Goal: Task Accomplishment & Management: Manage account settings

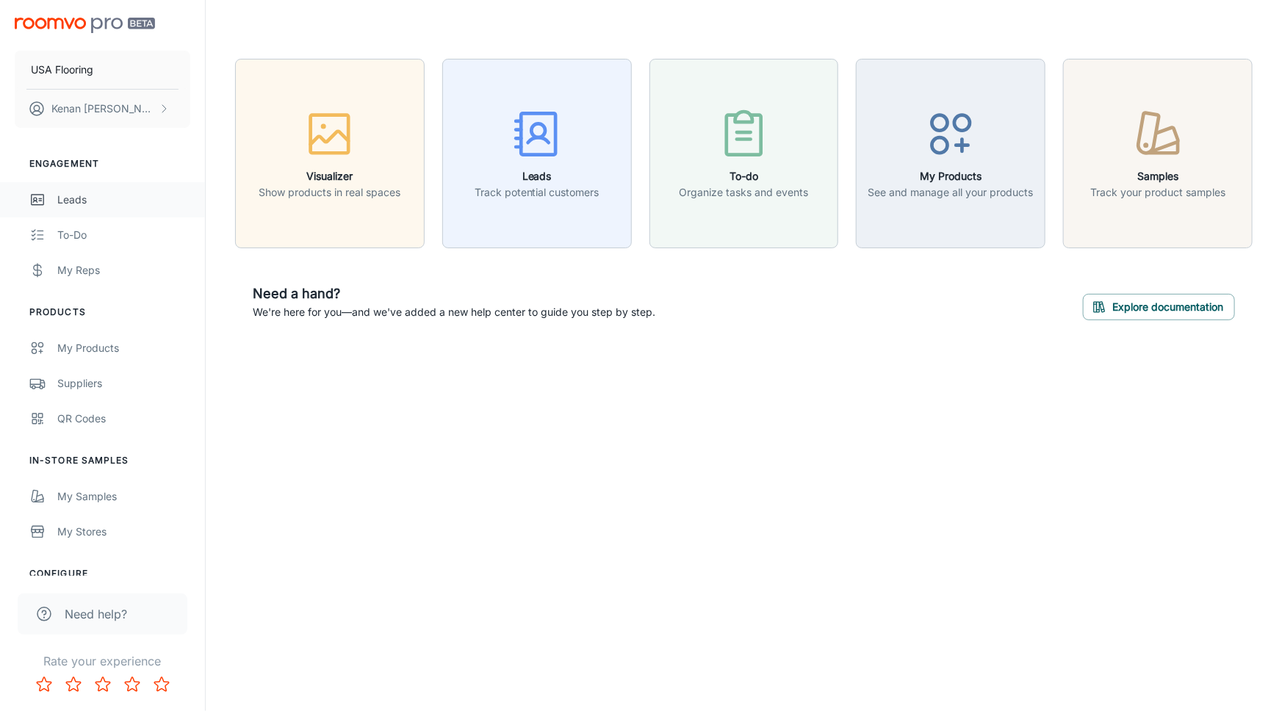
click at [96, 207] on div "Leads" at bounding box center [123, 200] width 133 height 16
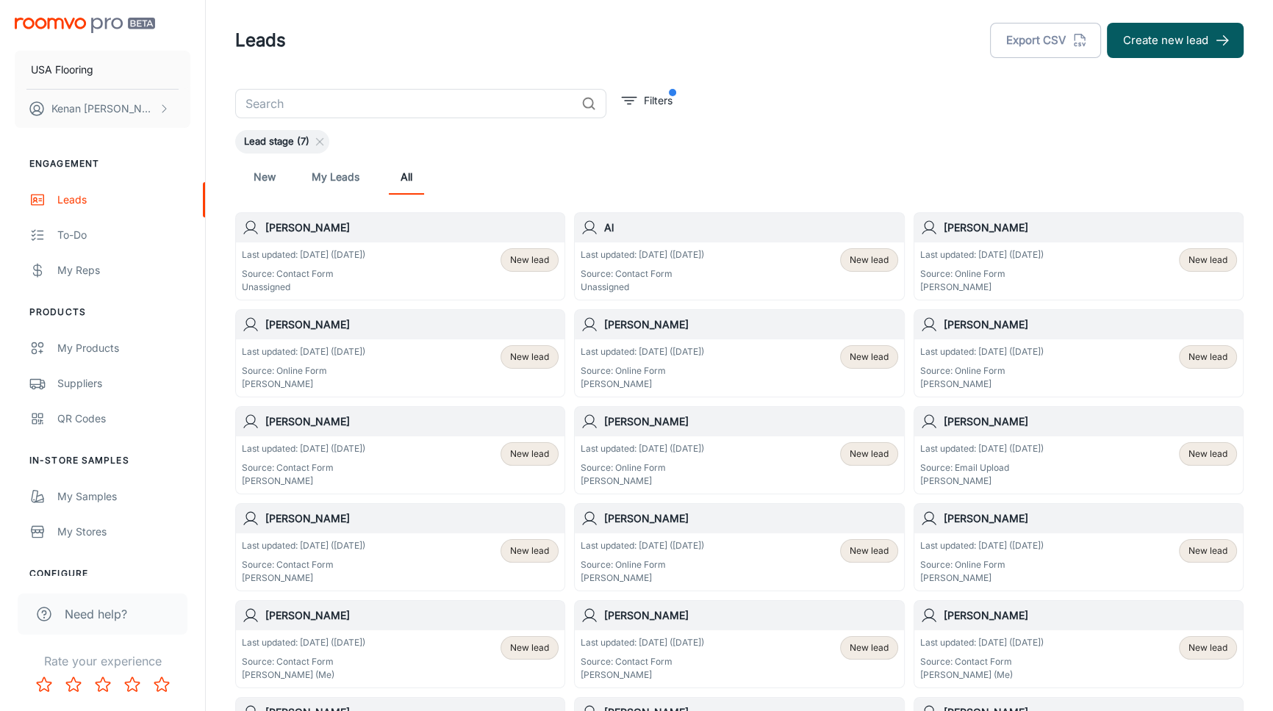
drag, startPoint x: 736, startPoint y: 172, endPoint x: 736, endPoint y: 201, distance: 29.4
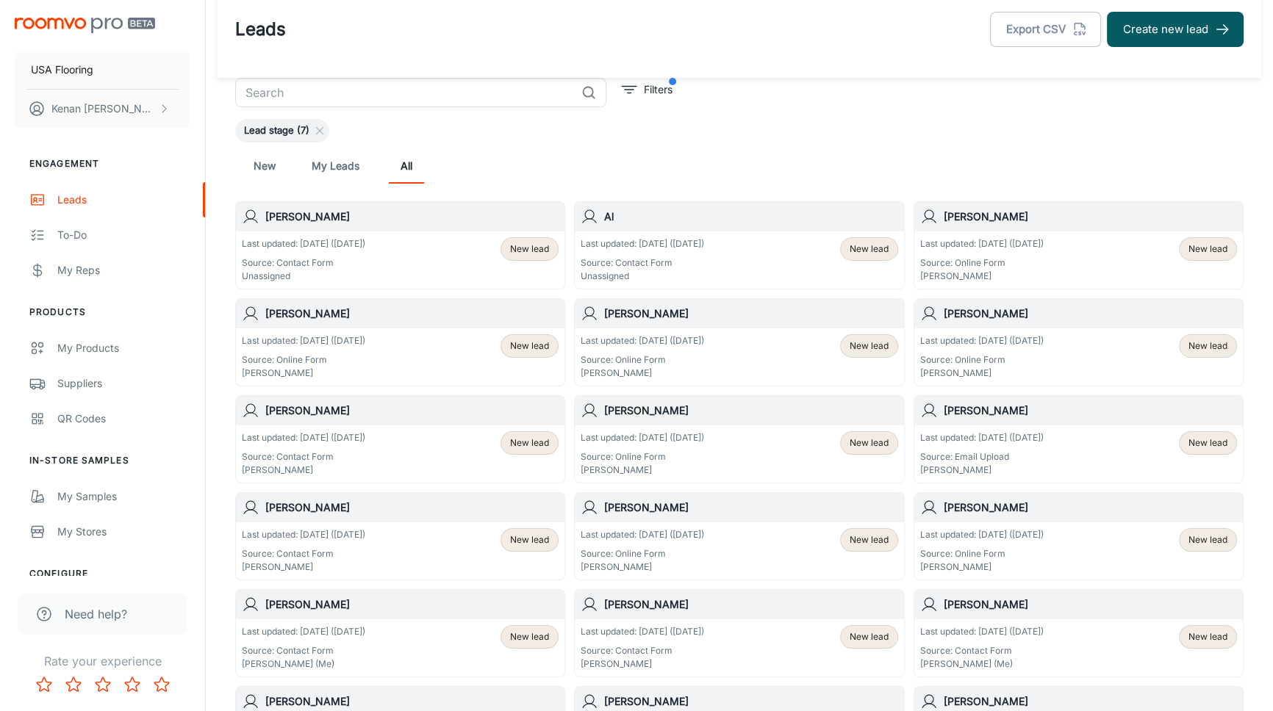
click at [702, 255] on div "Last updated: [DATE] ([DATE]) Source: Contact Form Unassigned" at bounding box center [642, 260] width 123 height 46
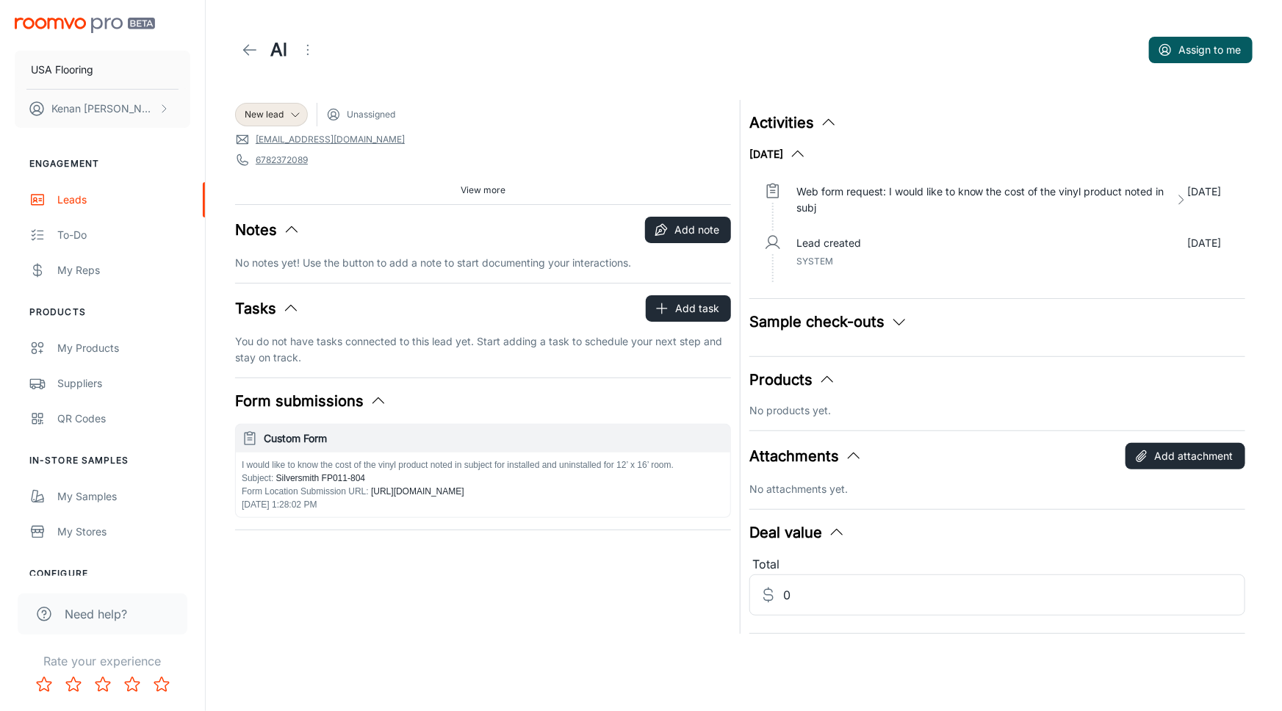
click at [473, 193] on span "View more" at bounding box center [483, 190] width 45 height 13
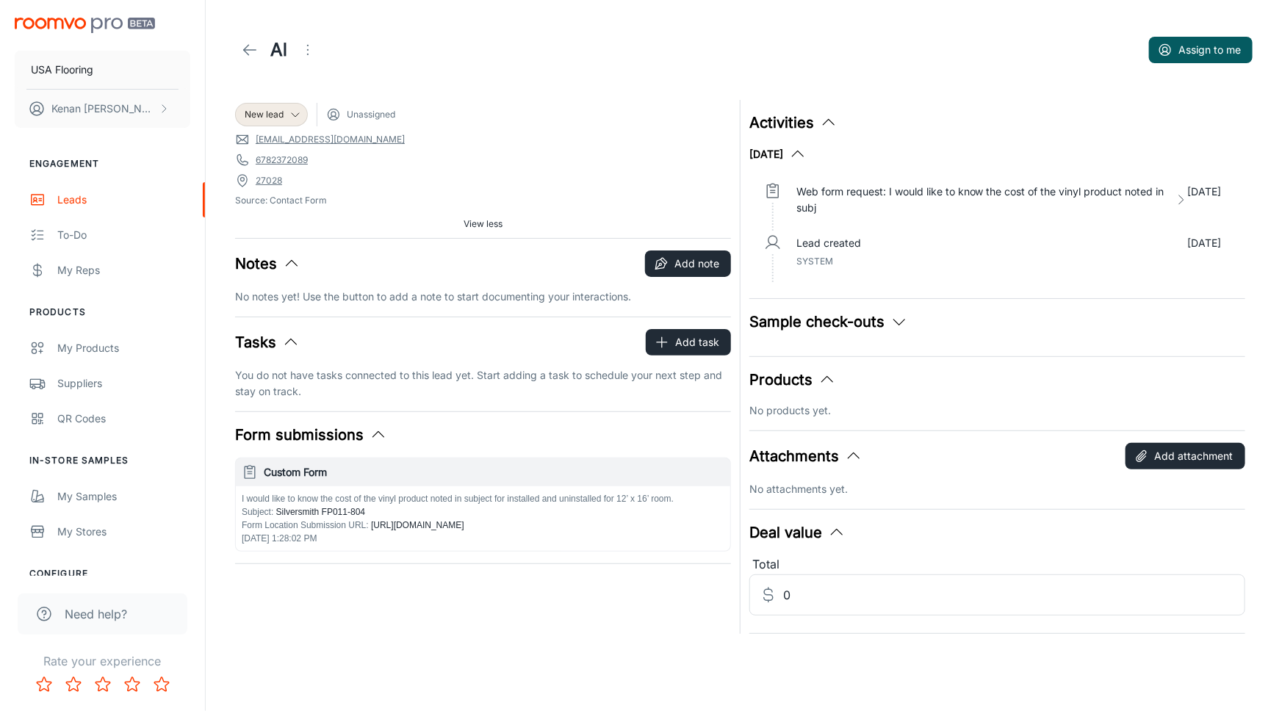
drag, startPoint x: 520, startPoint y: 184, endPoint x: 483, endPoint y: 185, distance: 36.8
click at [519, 184] on span "27028" at bounding box center [483, 180] width 496 height 15
click at [408, 74] on header "Al Assign to me" at bounding box center [744, 50] width 1053 height 100
click at [301, 176] on span "27028" at bounding box center [483, 180] width 496 height 15
click at [308, 211] on div "New lead Unassigned [EMAIL_ADDRESS][DOMAIN_NAME] 6782372089 27028 Source: Conta…" at bounding box center [483, 169] width 496 height 138
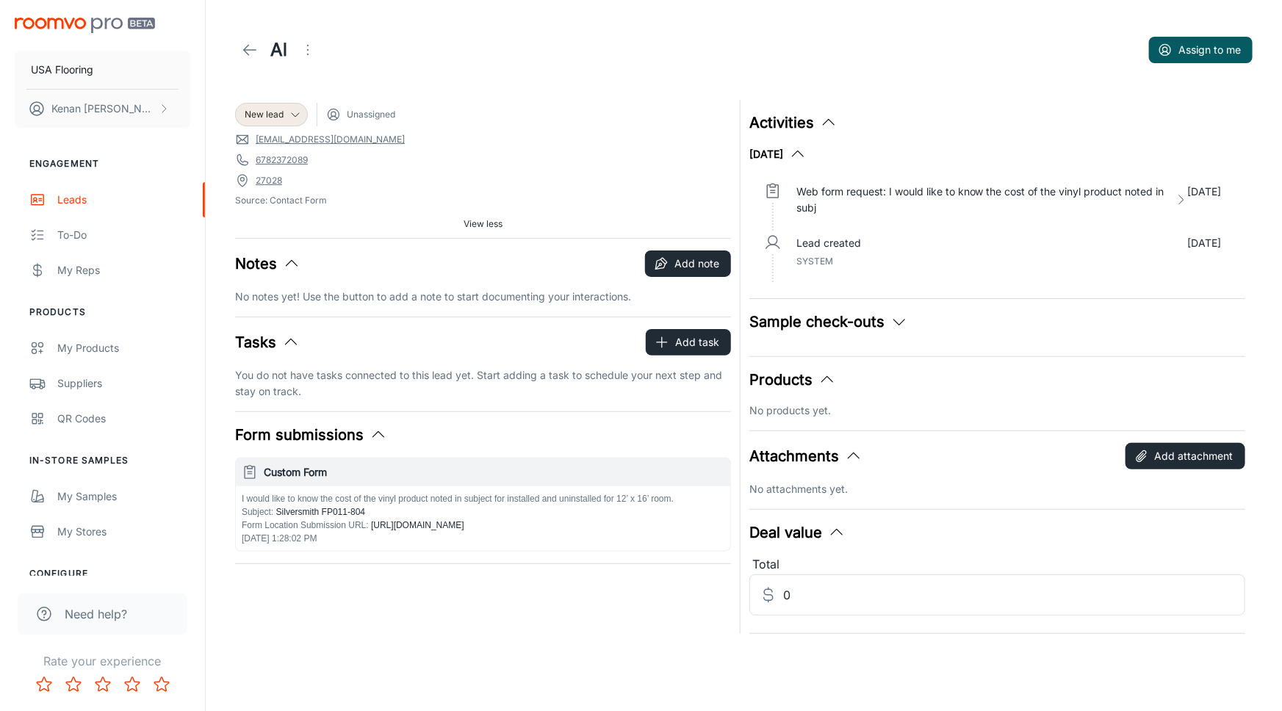
click at [306, 175] on span "27028" at bounding box center [483, 180] width 496 height 15
click at [313, 211] on div "New lead Unassigned [EMAIL_ADDRESS][DOMAIN_NAME] 6782372089 27028 Source: Conta…" at bounding box center [483, 169] width 496 height 138
click at [312, 177] on span "27028" at bounding box center [483, 180] width 496 height 15
click at [362, 79] on header "Al Assign to me" at bounding box center [744, 50] width 1053 height 100
drag, startPoint x: 471, startPoint y: 54, endPoint x: 402, endPoint y: 55, distance: 69.1
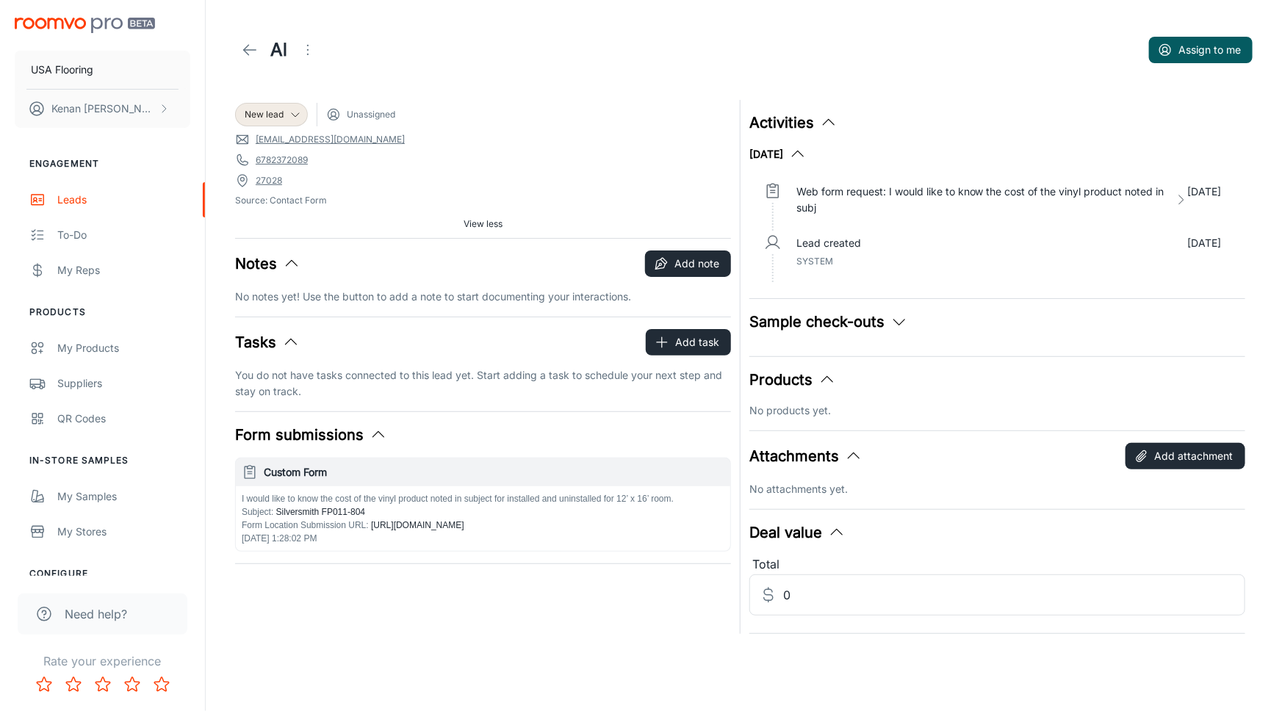
click at [467, 54] on div "Al Assign to me" at bounding box center [744, 49] width 1018 height 41
click at [248, 42] on icon at bounding box center [250, 50] width 18 height 18
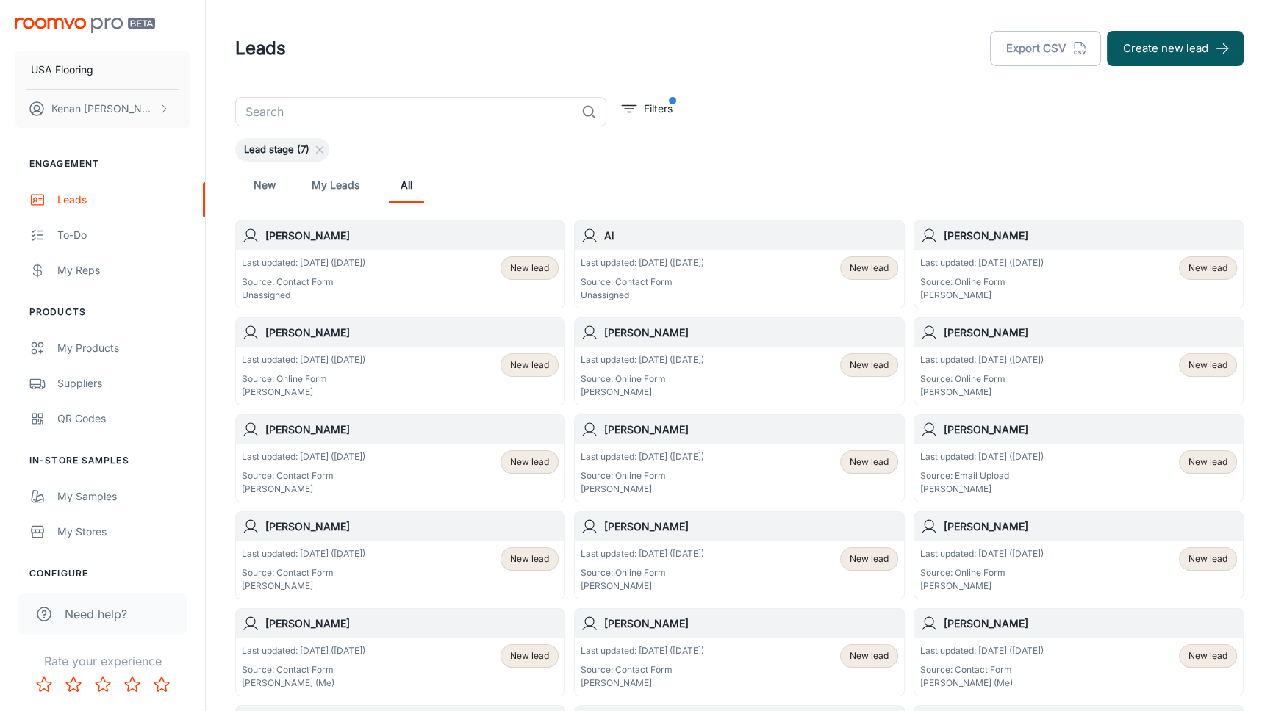
click at [362, 273] on div "Last updated: [DATE] ([DATE]) Source: Contact Form Unassigned" at bounding box center [303, 279] width 123 height 46
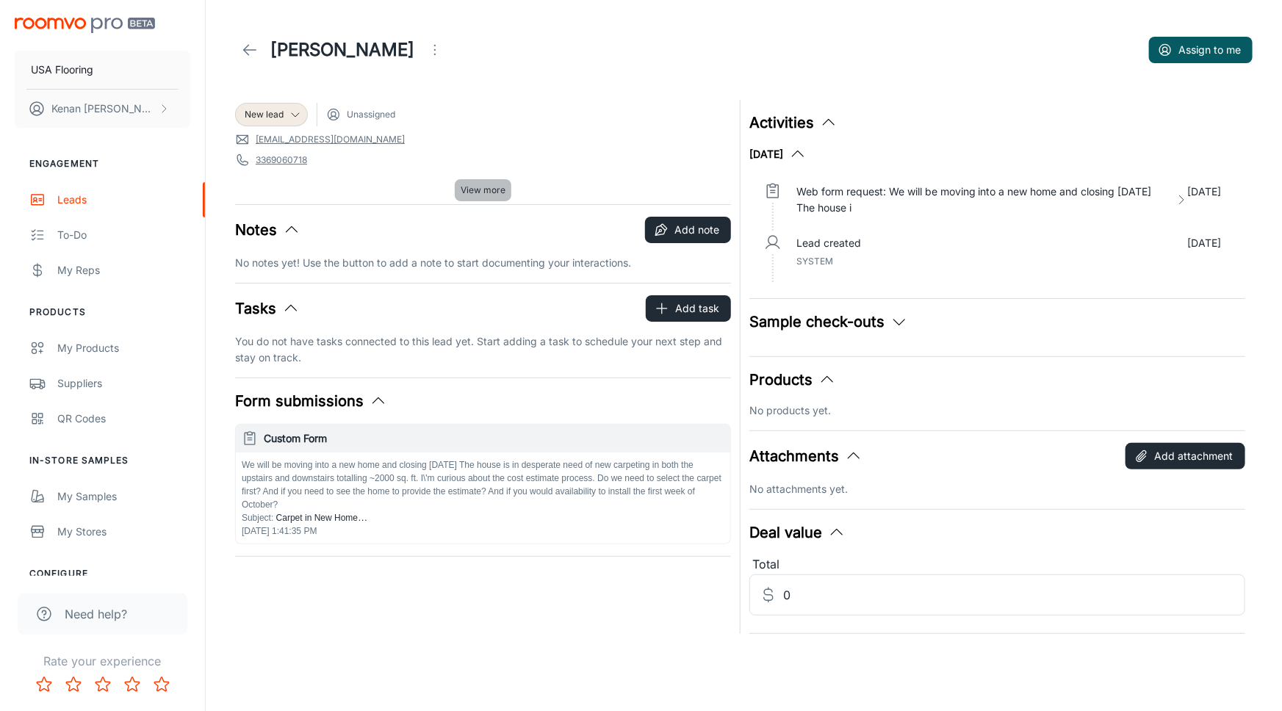
click at [483, 190] on span "View more" at bounding box center [483, 190] width 45 height 13
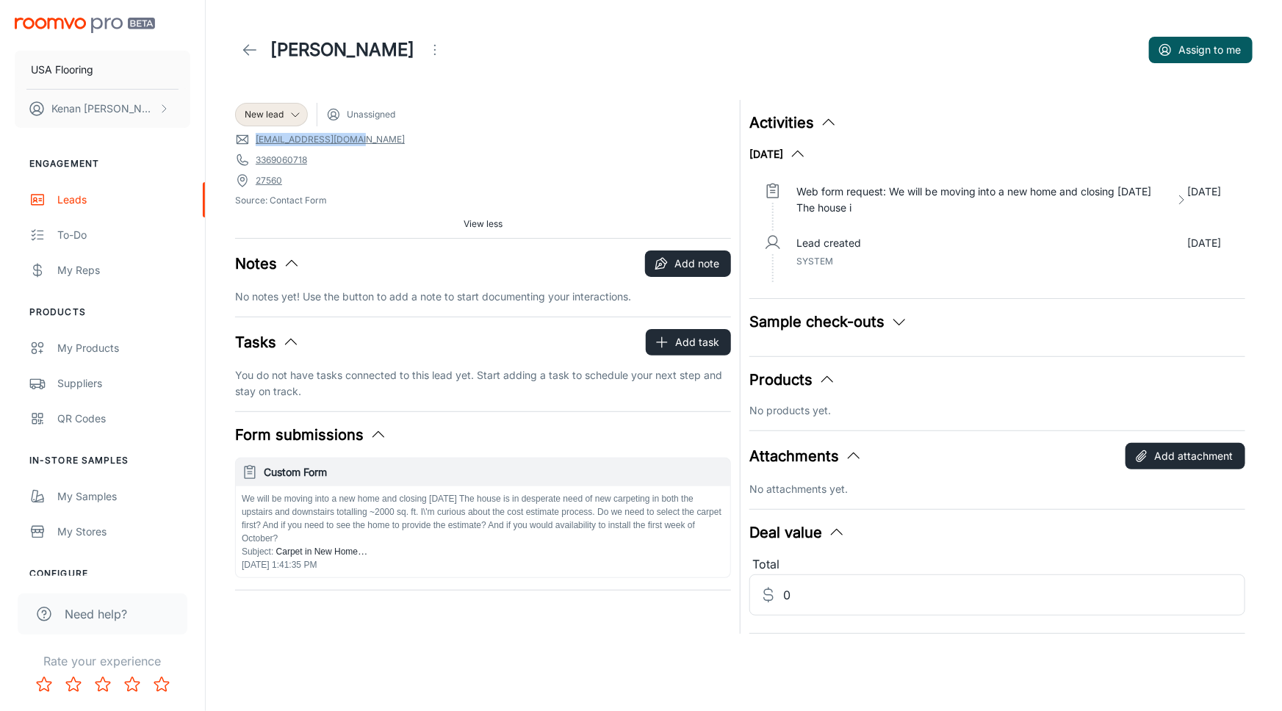
drag, startPoint x: 333, startPoint y: 143, endPoint x: 258, endPoint y: 142, distance: 75.0
click at [258, 142] on span "[EMAIL_ADDRESS][DOMAIN_NAME]" at bounding box center [483, 139] width 496 height 15
copy link "[EMAIL_ADDRESS][DOMAIN_NAME]"
drag, startPoint x: 301, startPoint y: 162, endPoint x: 248, endPoint y: 160, distance: 53.7
click at [248, 160] on span "3369060718" at bounding box center [483, 160] width 496 height 15
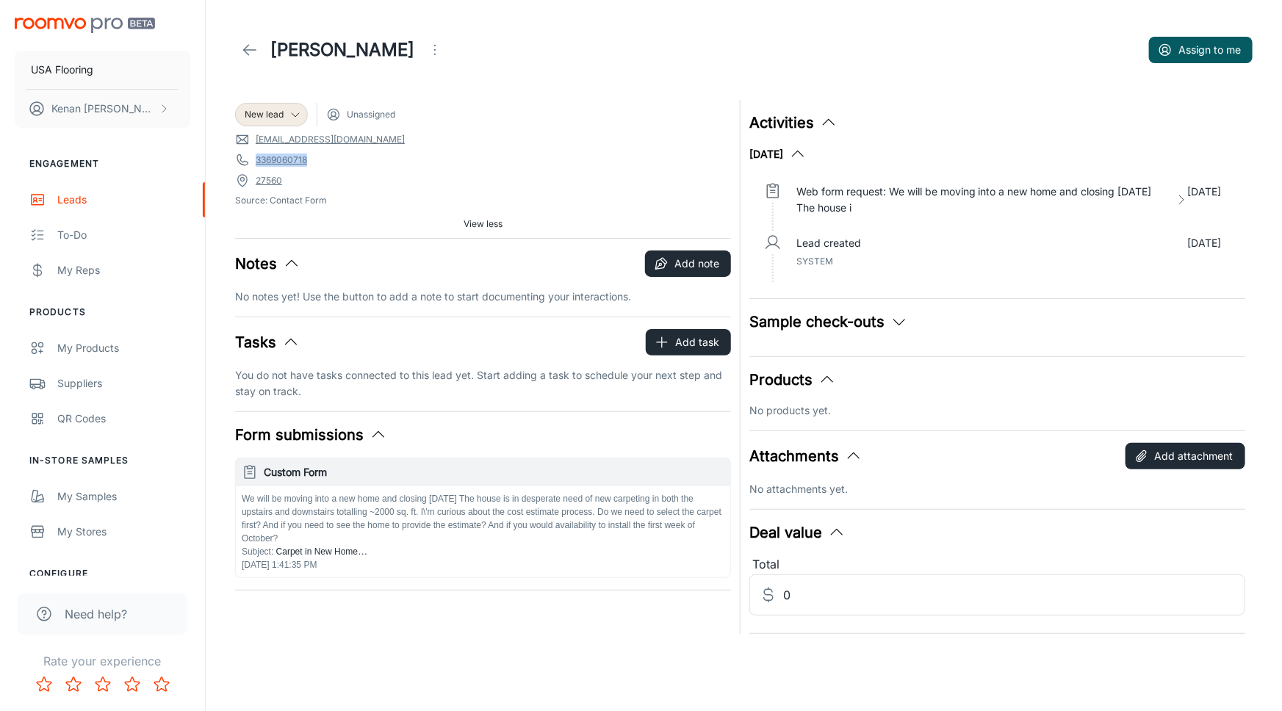
copy link "3369060718"
drag, startPoint x: 310, startPoint y: 183, endPoint x: 256, endPoint y: 176, distance: 54.1
click at [256, 176] on span "27560" at bounding box center [483, 180] width 496 height 15
copy link "27560"
click at [479, 223] on span "View less" at bounding box center [483, 224] width 39 height 13
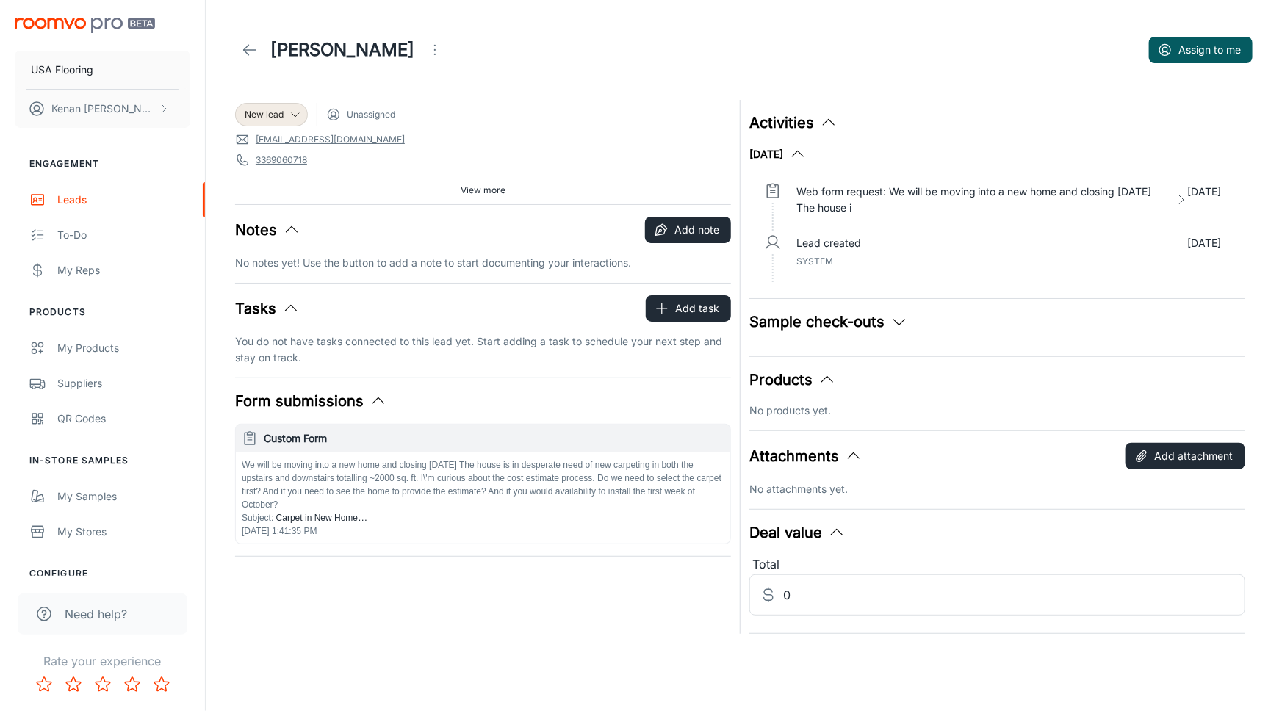
click at [484, 184] on span "View more" at bounding box center [483, 190] width 45 height 13
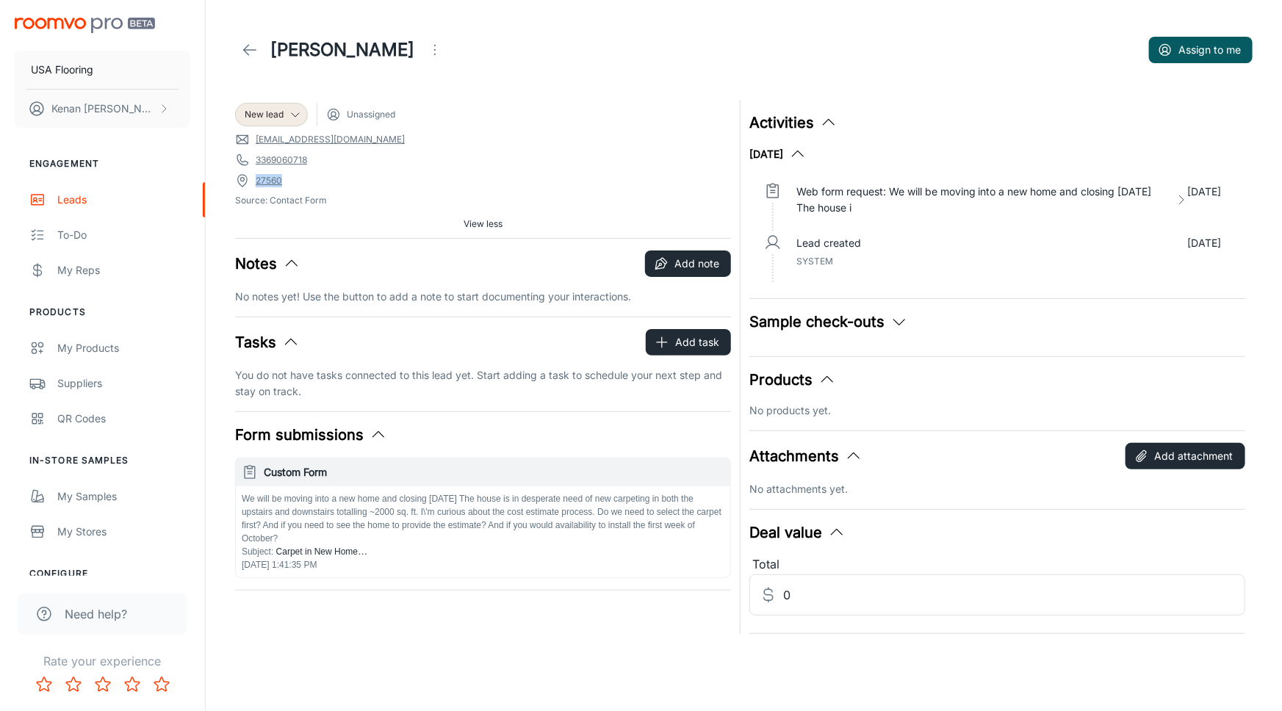
click at [309, 172] on div "New lead Unassigned [EMAIL_ADDRESS][DOMAIN_NAME] 3369060718 27560 Source: Conta…" at bounding box center [483, 169] width 496 height 138
click at [1202, 52] on button "Assign to me" at bounding box center [1201, 50] width 104 height 26
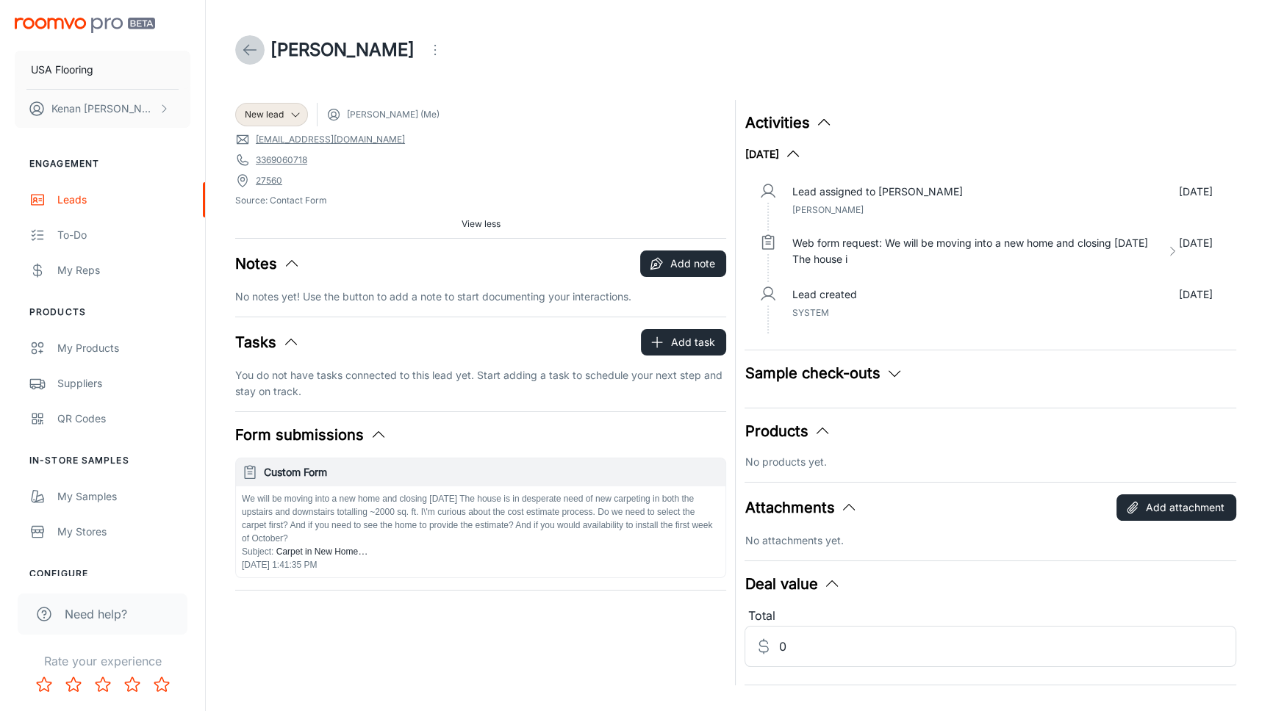
click at [239, 59] on link at bounding box center [249, 49] width 29 height 29
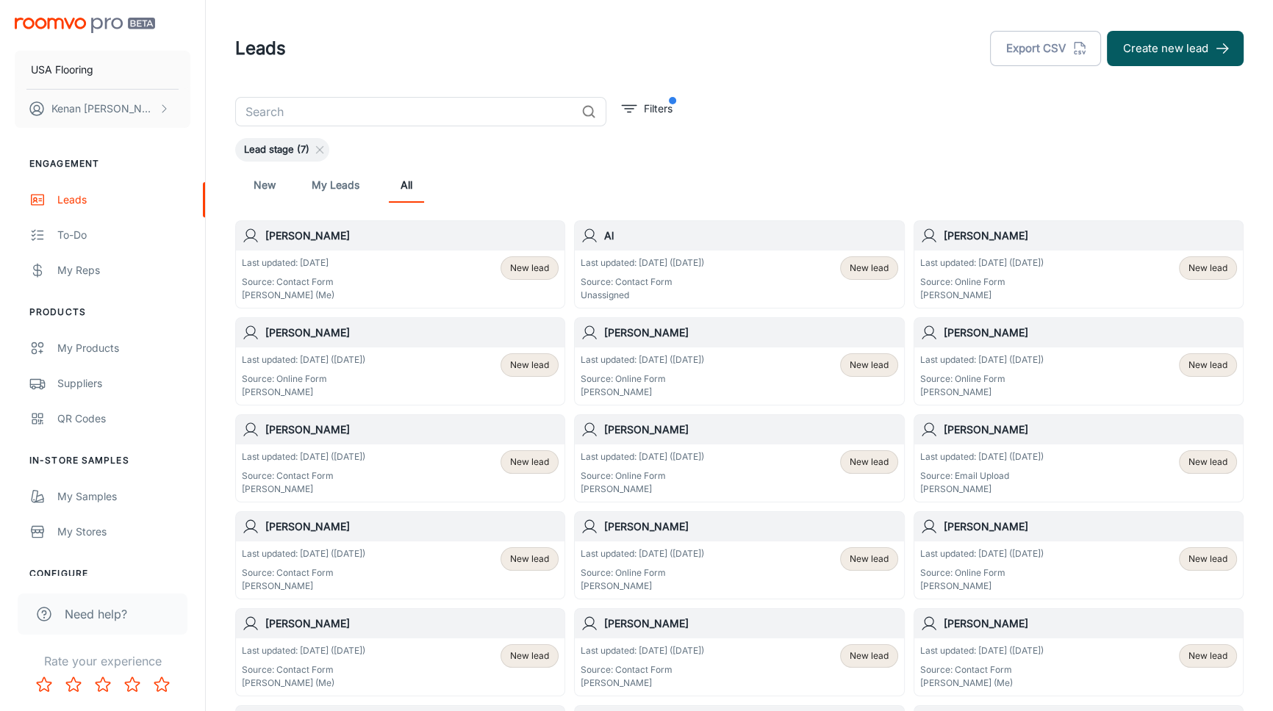
click at [403, 159] on div "Lead stage (7)" at bounding box center [739, 150] width 1008 height 24
click at [404, 206] on div "New My Leads All" at bounding box center [739, 185] width 1008 height 47
click at [405, 207] on div "New My Leads All" at bounding box center [739, 185] width 1008 height 47
click at [704, 259] on p "Last updated: [DATE] ([DATE])" at bounding box center [642, 262] width 123 height 13
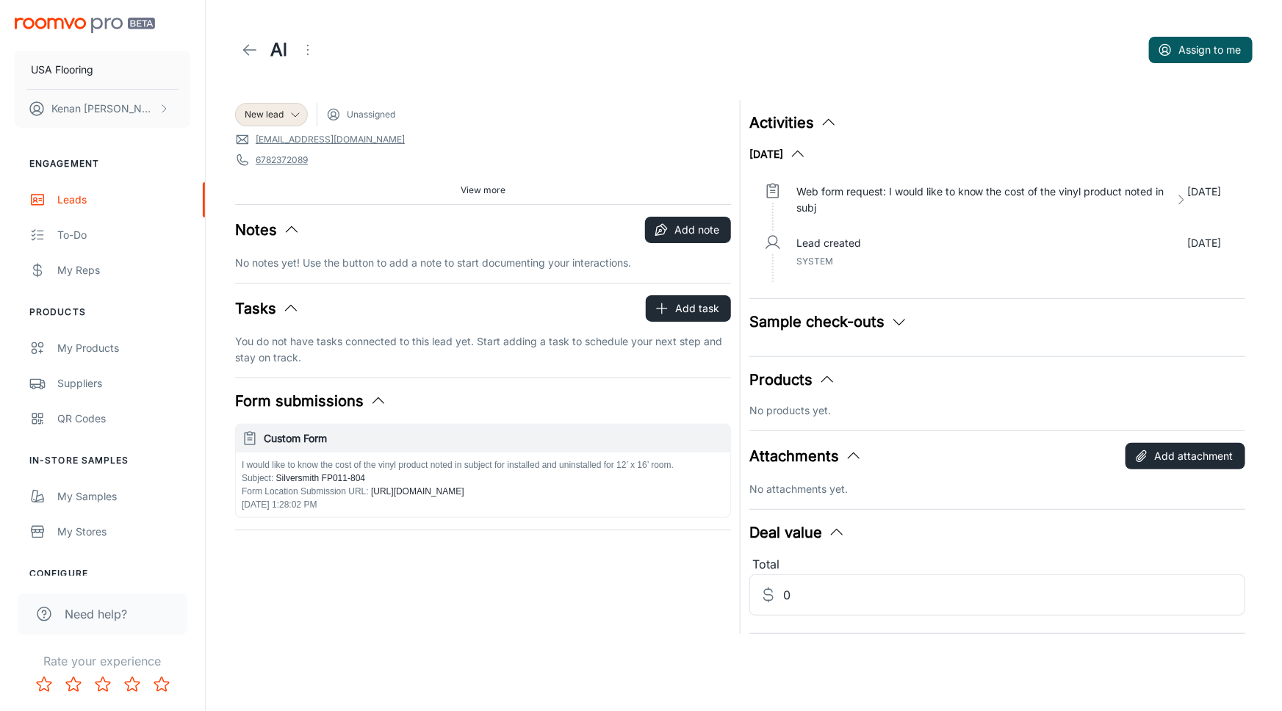
click at [338, 66] on div "Al Assign to me" at bounding box center [744, 49] width 1018 height 41
click at [496, 180] on button "View more" at bounding box center [483, 190] width 57 height 22
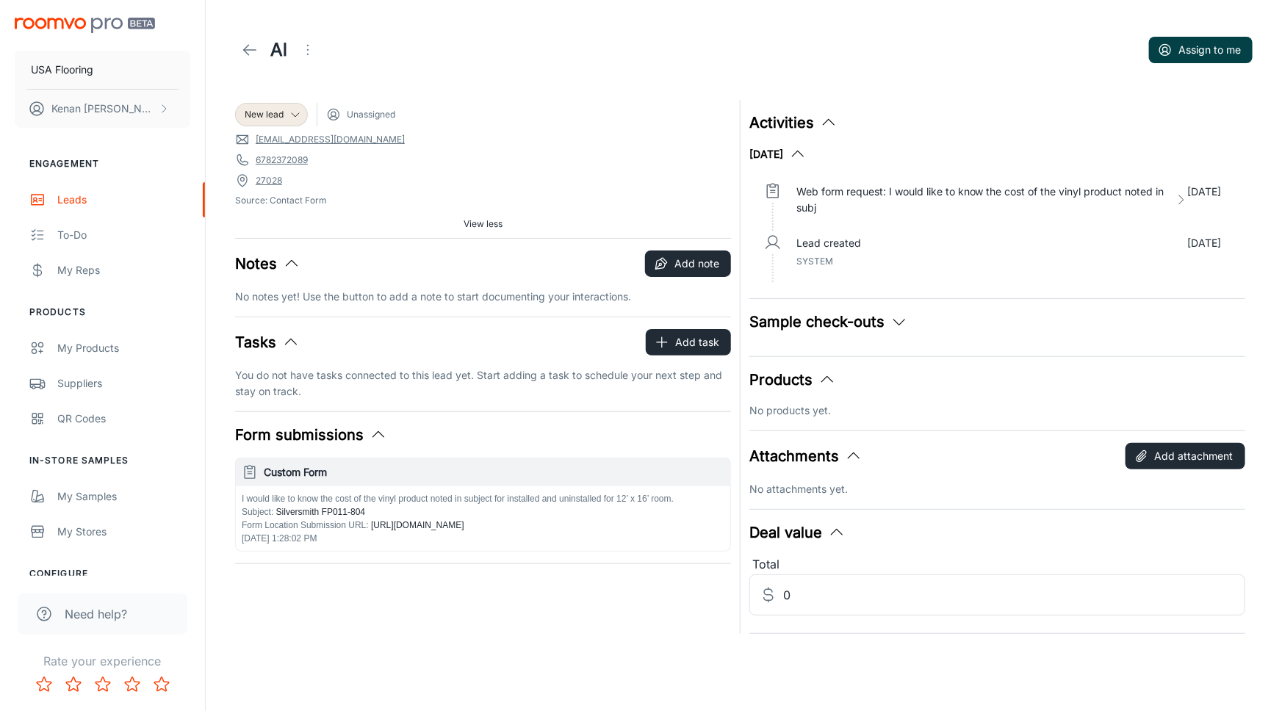
click at [1185, 43] on button "Assign to me" at bounding box center [1201, 50] width 104 height 26
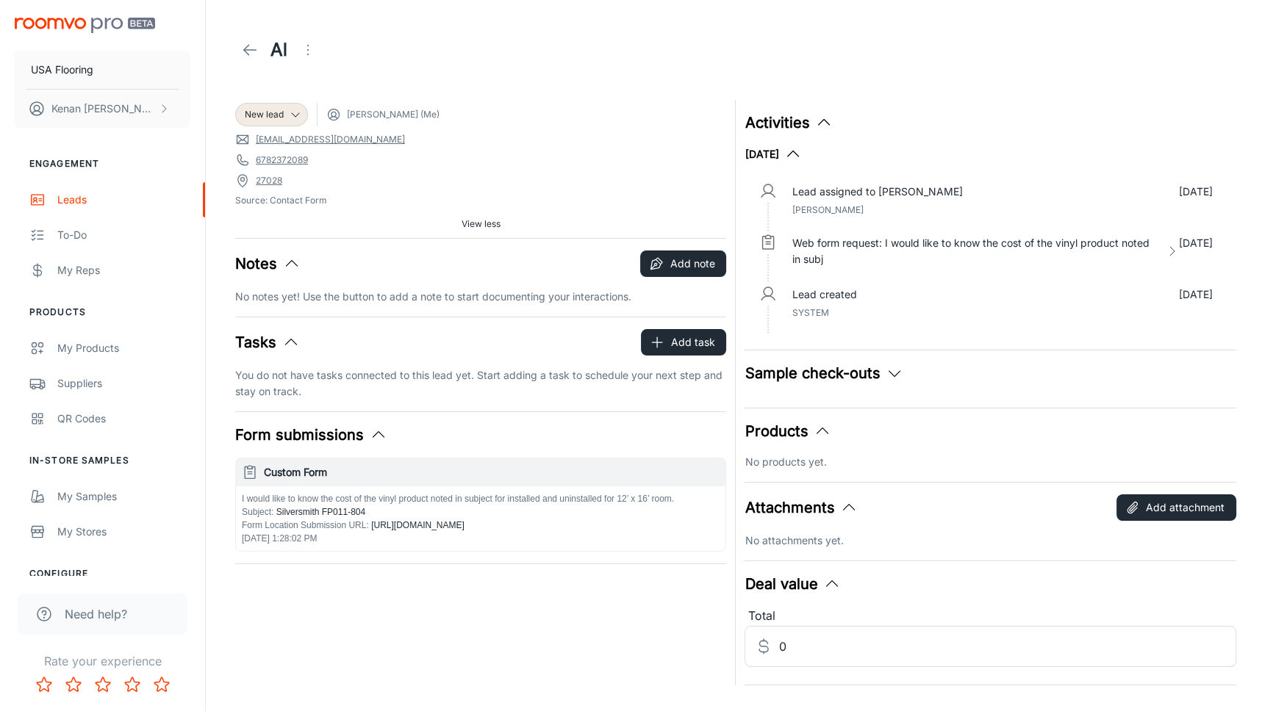
click at [247, 41] on icon at bounding box center [250, 50] width 18 height 18
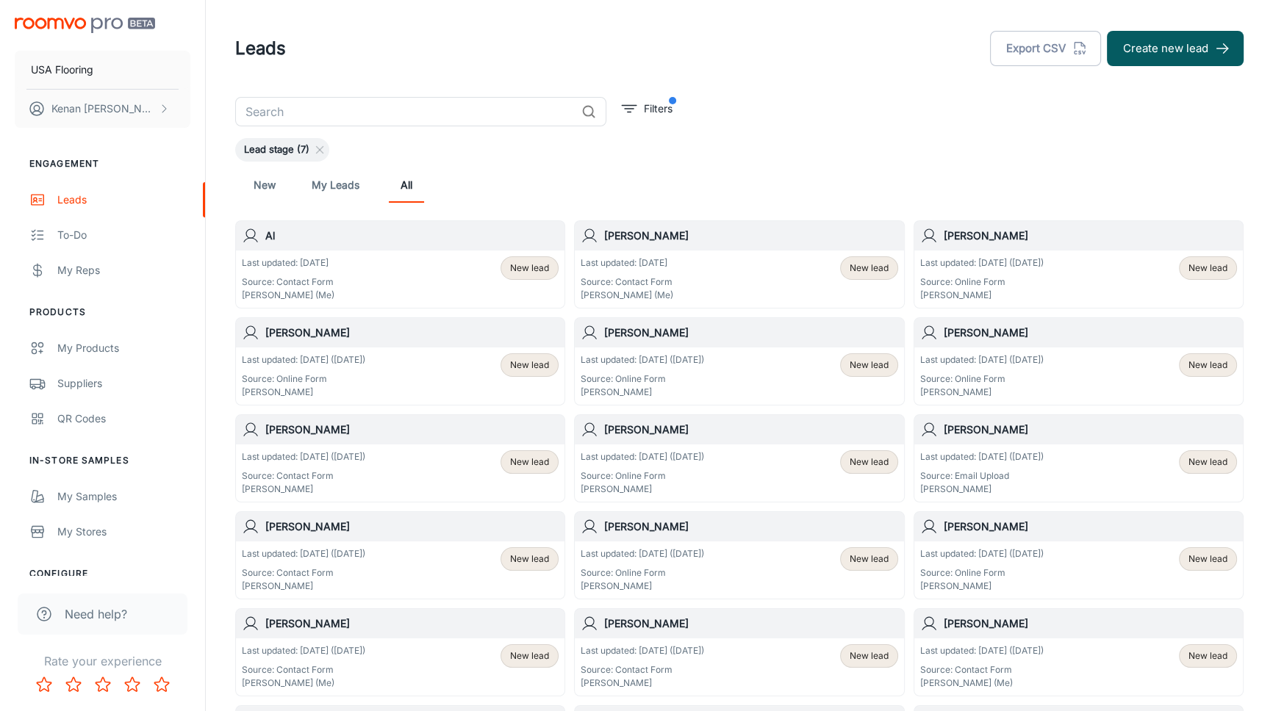
click at [840, 145] on div "Lead stage (7)" at bounding box center [739, 150] width 1008 height 24
